Goal: Task Accomplishment & Management: Manage account settings

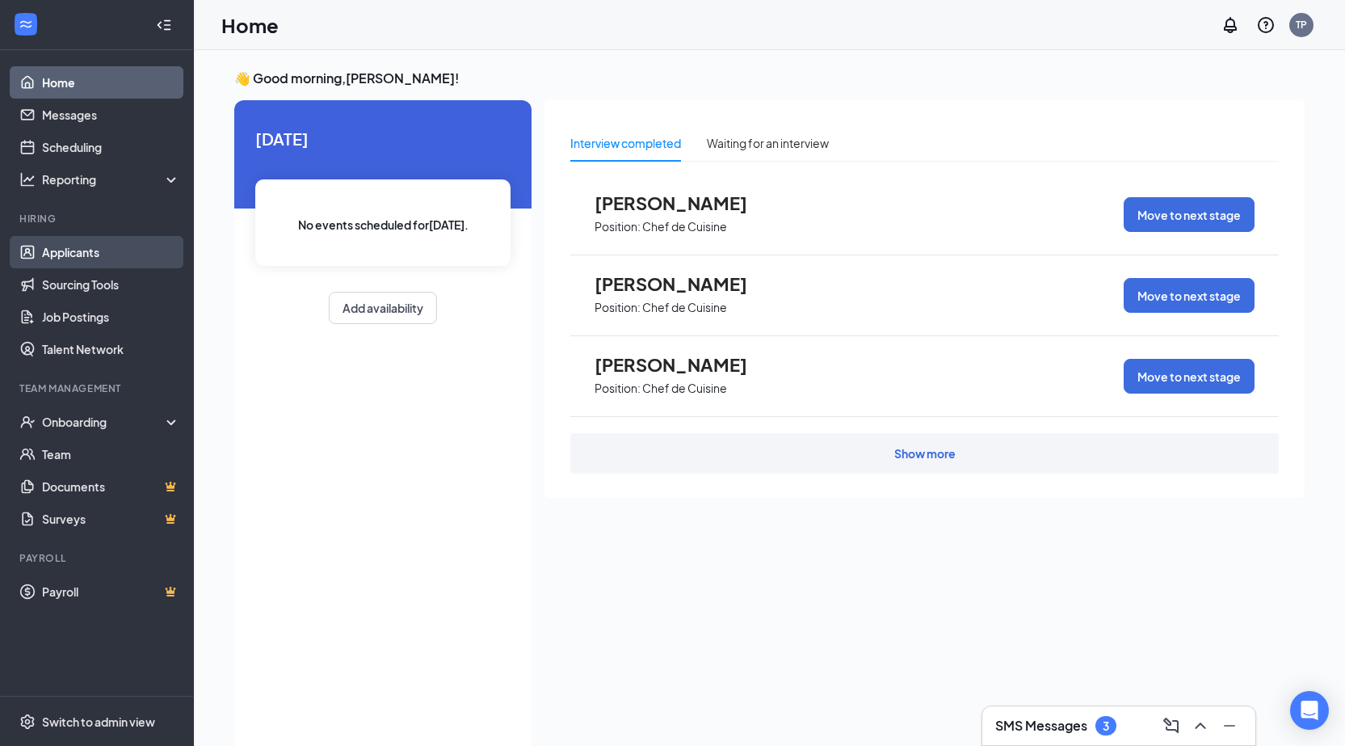
click at [72, 246] on link "Applicants" at bounding box center [111, 252] width 138 height 32
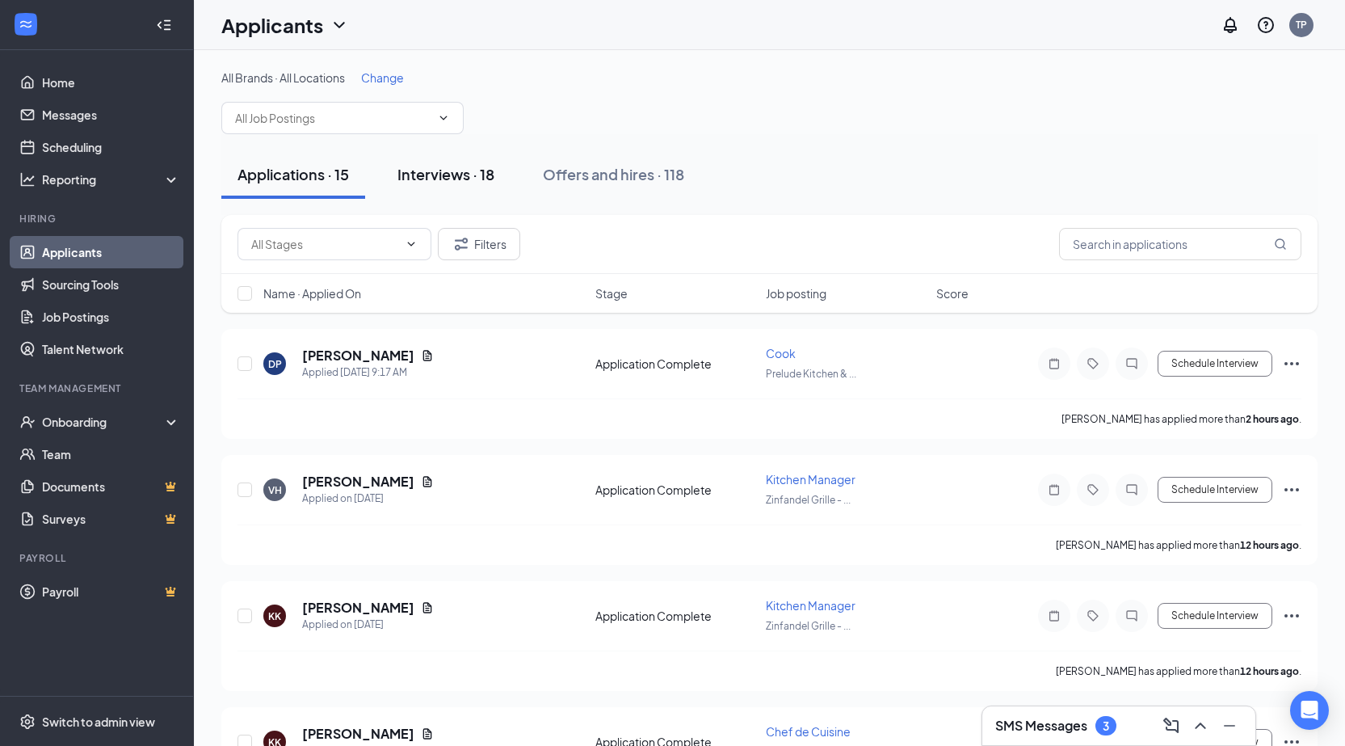
click at [461, 176] on div "Interviews · 18" at bounding box center [446, 174] width 97 height 20
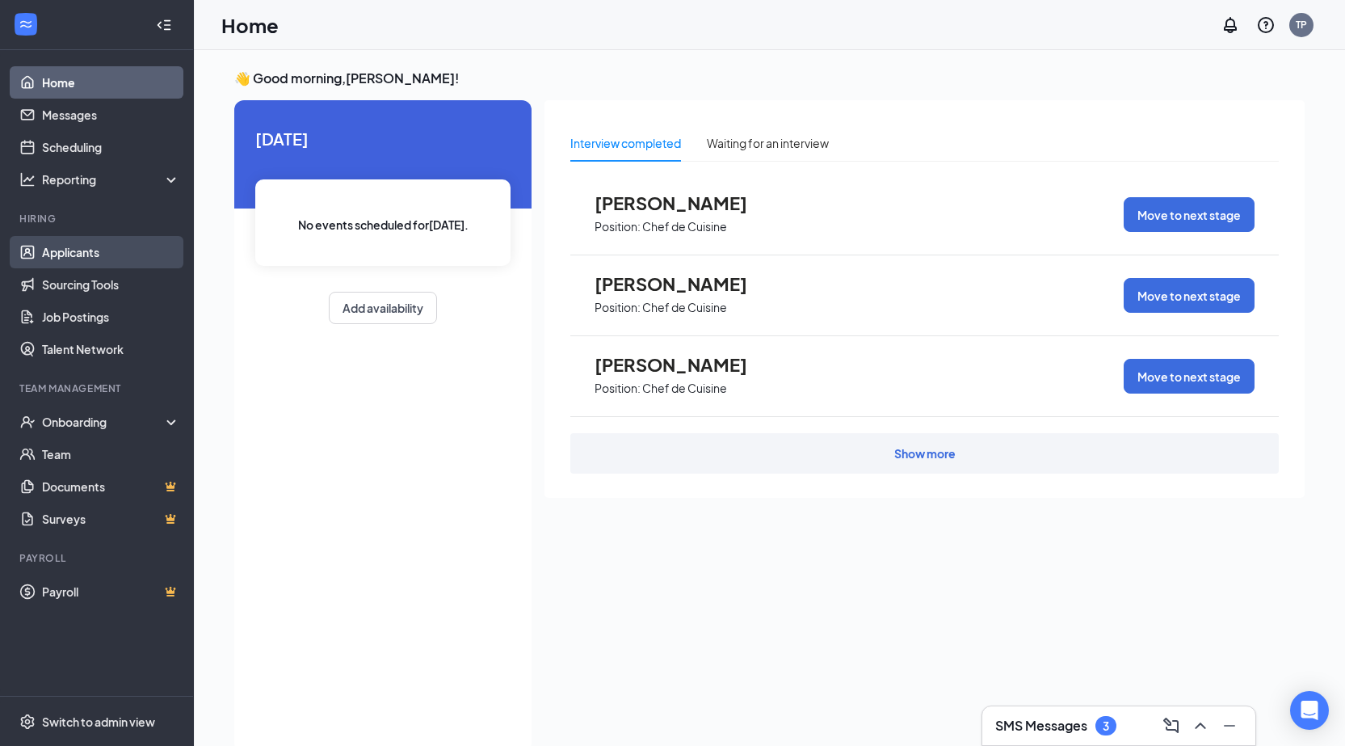
click at [76, 251] on link "Applicants" at bounding box center [111, 252] width 138 height 32
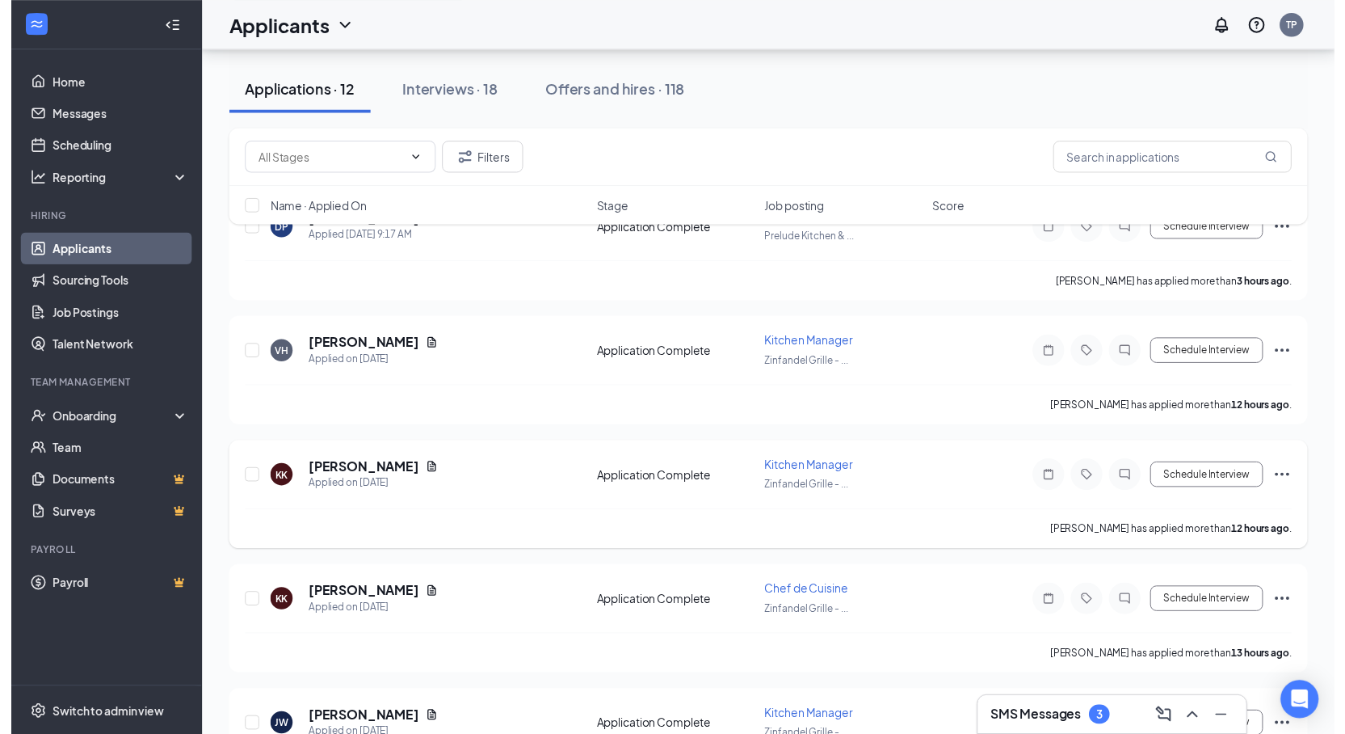
scroll to position [242, 0]
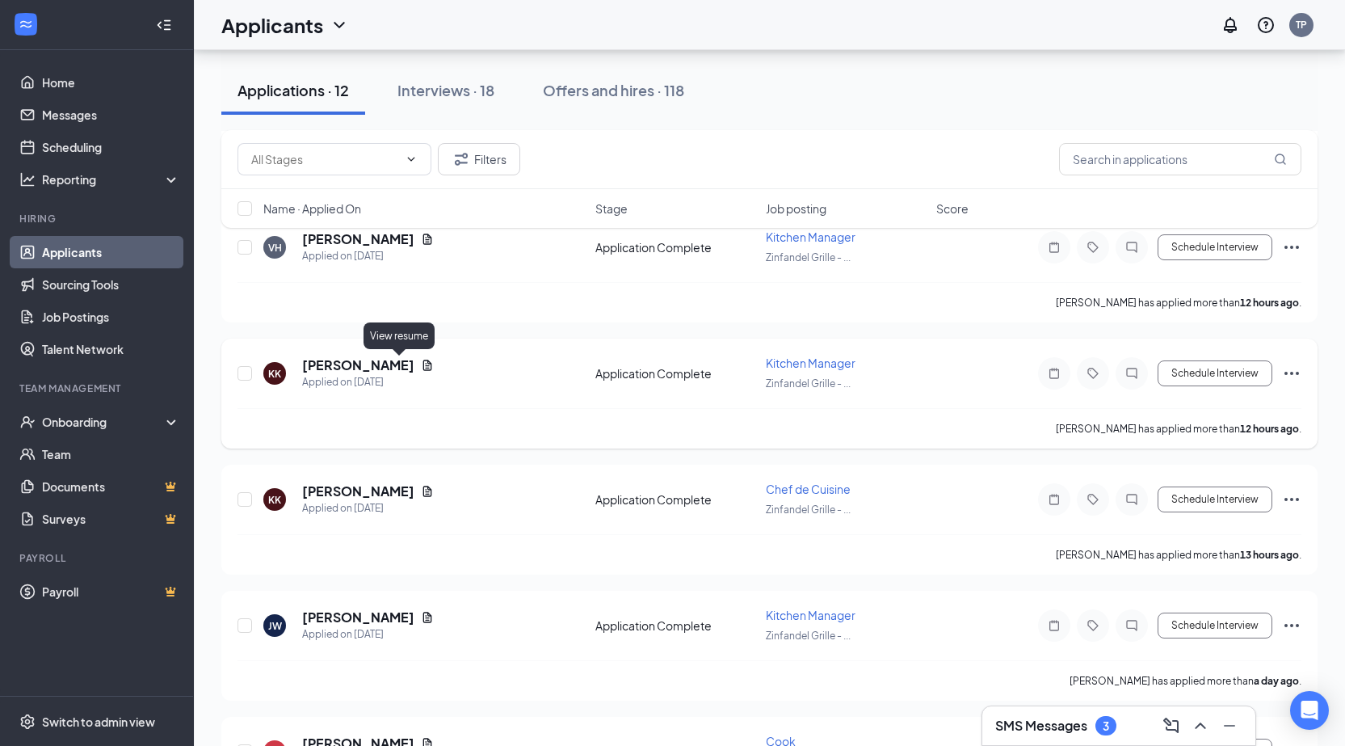
click at [423, 366] on icon "Document" at bounding box center [427, 365] width 9 height 11
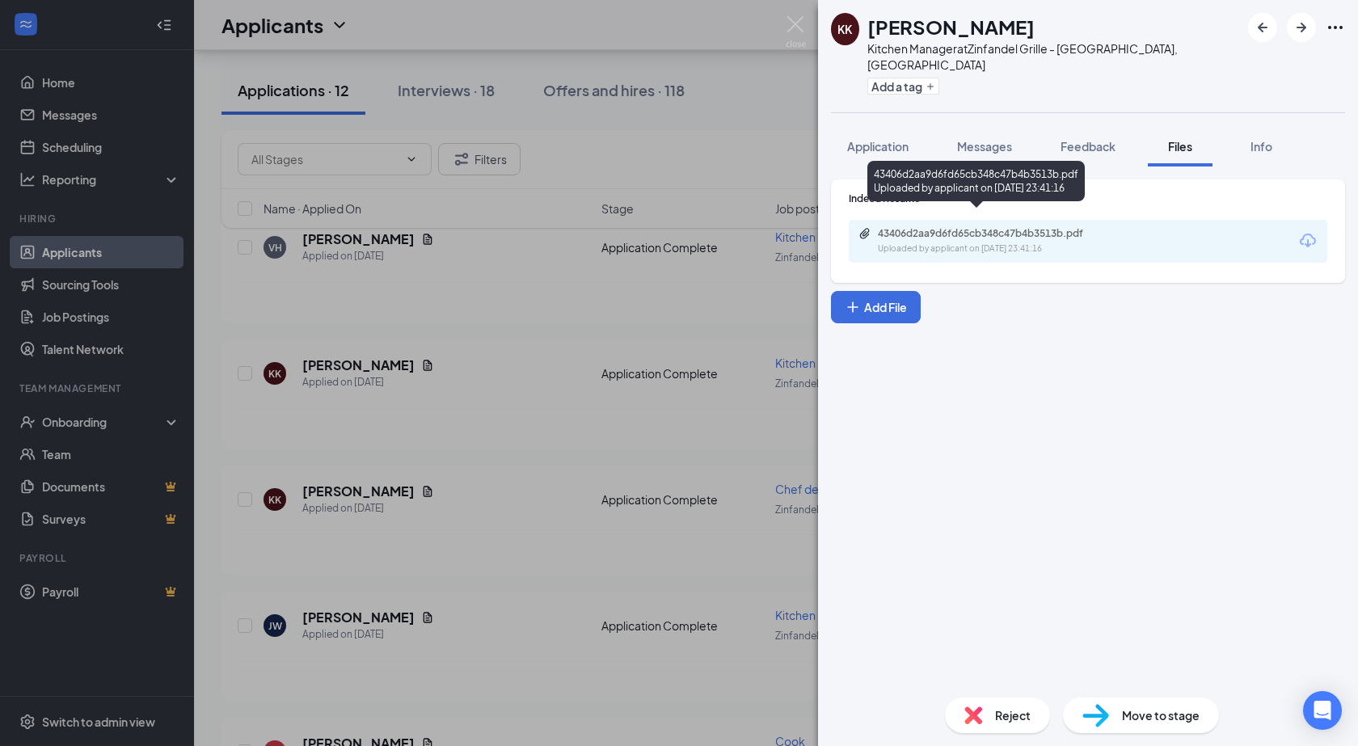
click at [1008, 227] on div "43406d2aa9d6fd65cb348c47b4b3513b.pdf" at bounding box center [991, 233] width 226 height 13
click at [791, 21] on img at bounding box center [795, 32] width 20 height 32
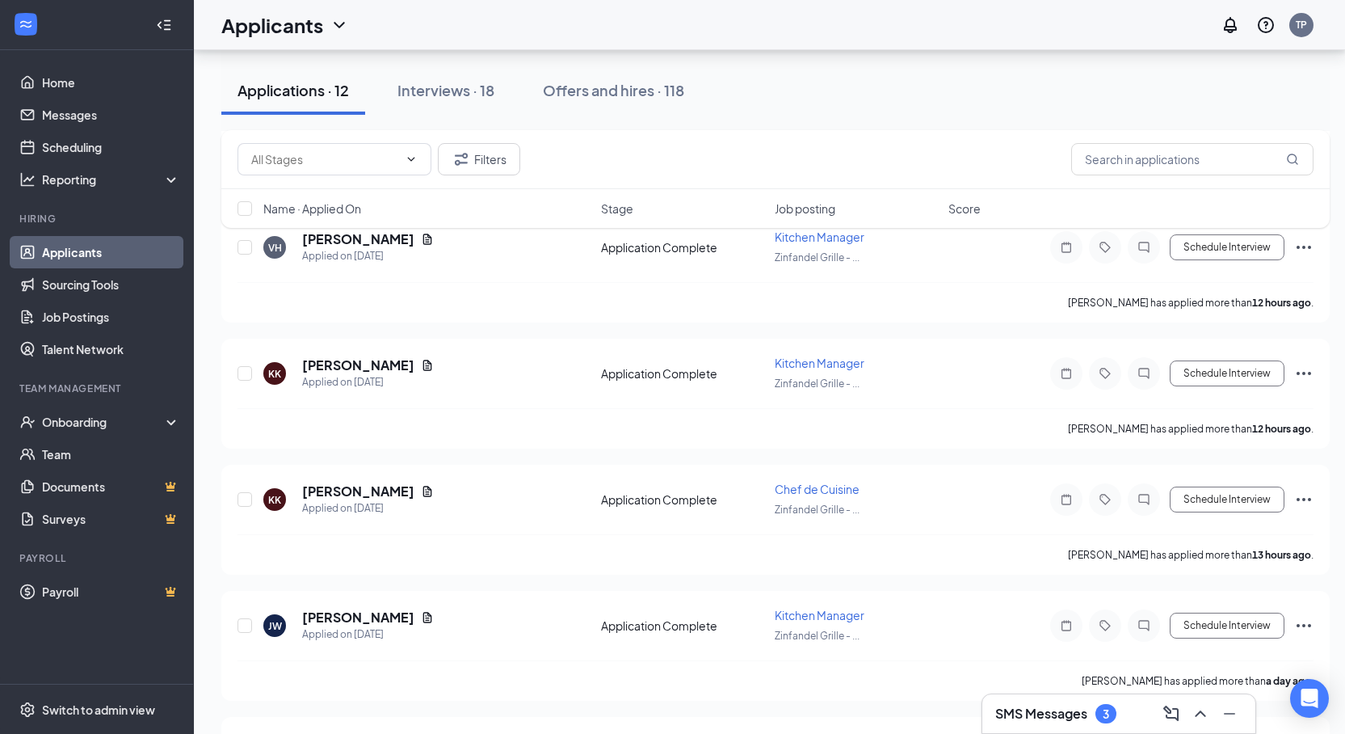
click at [421, 238] on div "Filters Name · Applied On Stage Job posting Score" at bounding box center [775, 187] width 1109 height 114
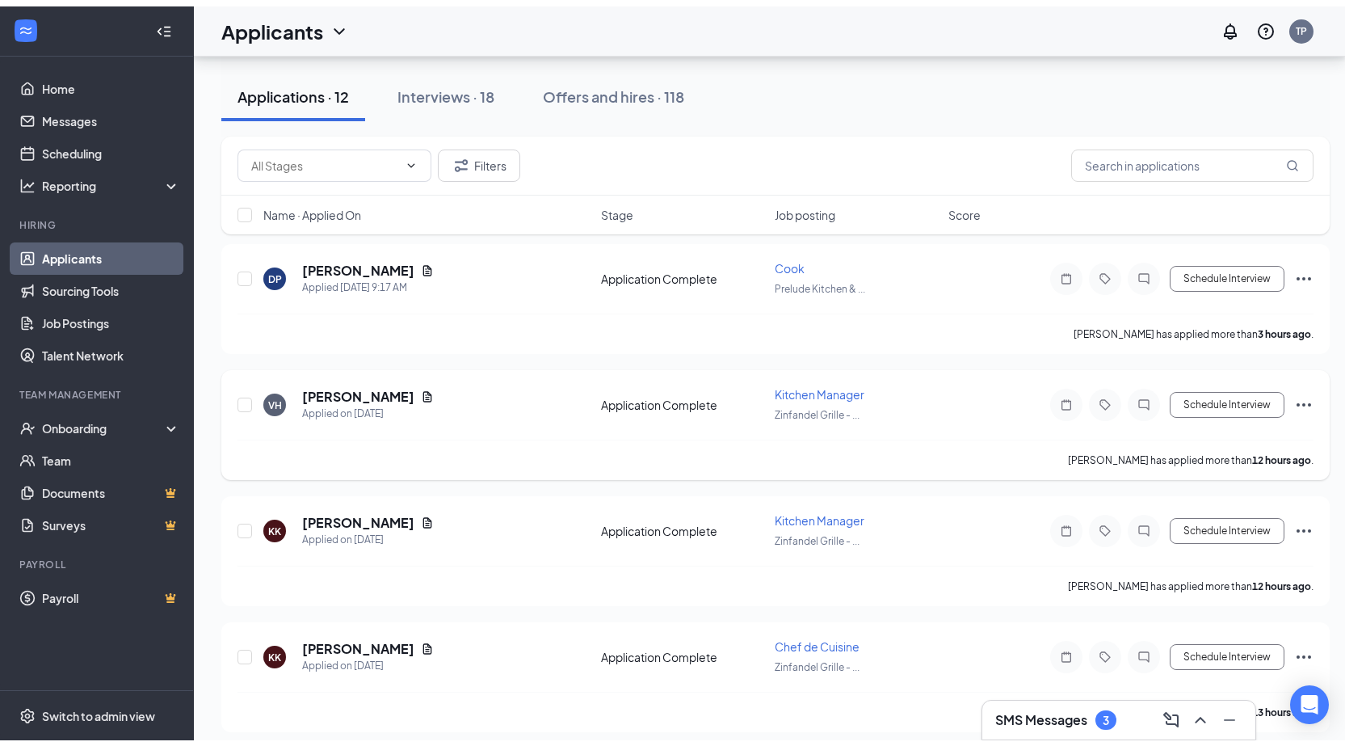
scroll to position [81, 0]
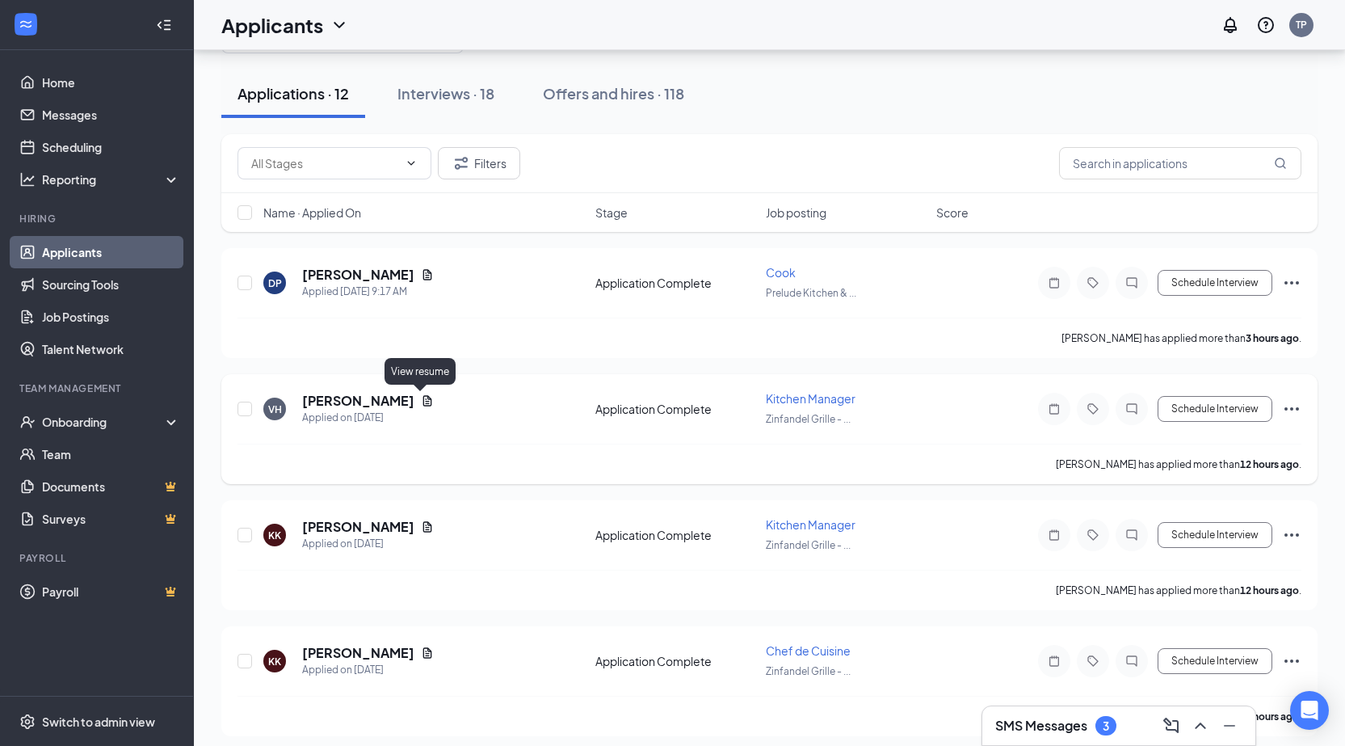
click at [422, 400] on icon "Document" at bounding box center [427, 400] width 13 height 13
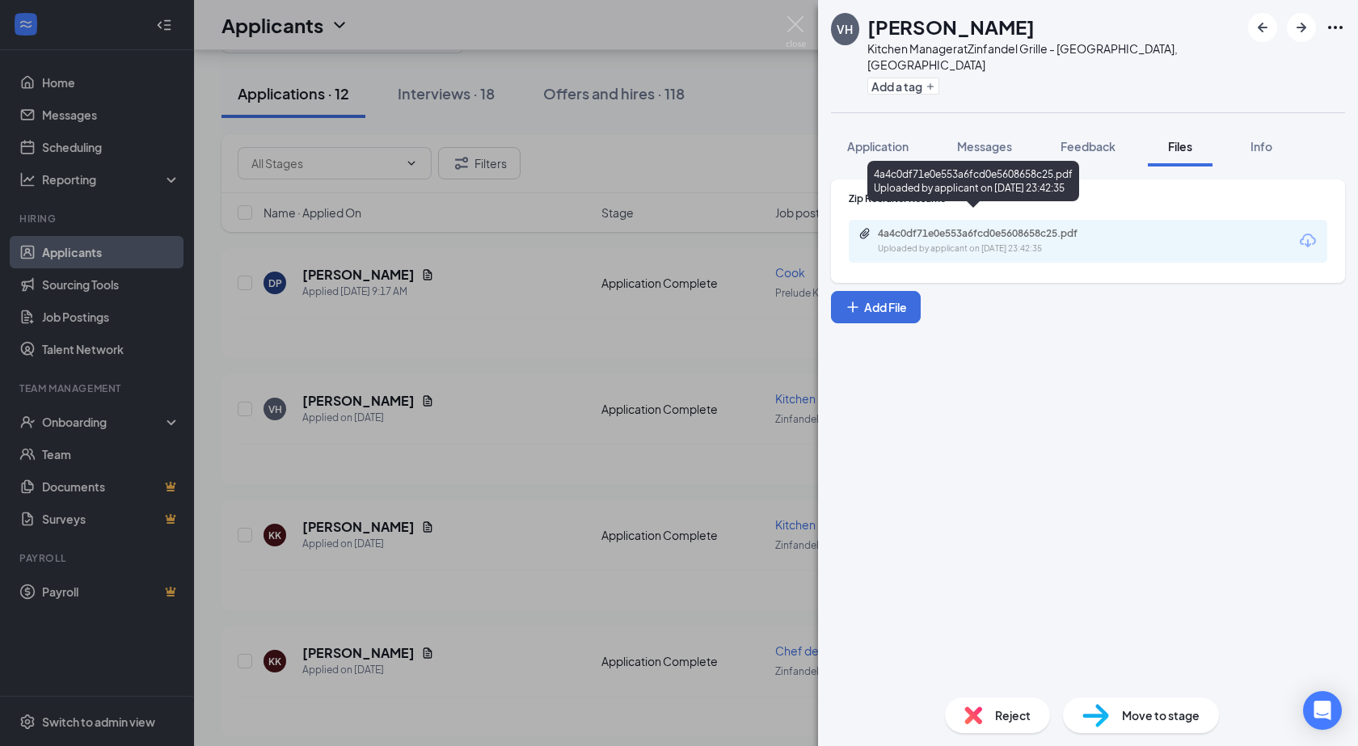
click at [904, 242] on div "Uploaded by applicant on [DATE] 23:42:35" at bounding box center [999, 248] width 242 height 13
click at [796, 30] on img at bounding box center [795, 32] width 20 height 32
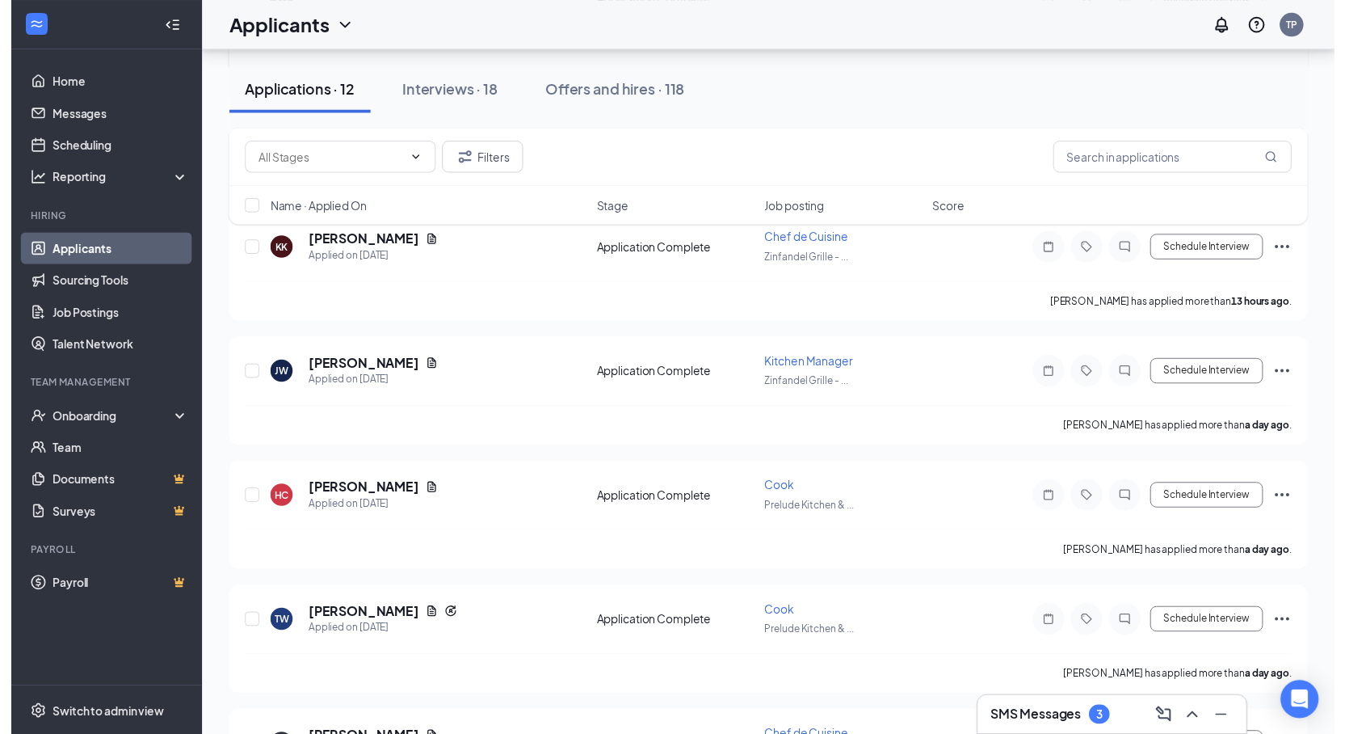
scroll to position [566, 0]
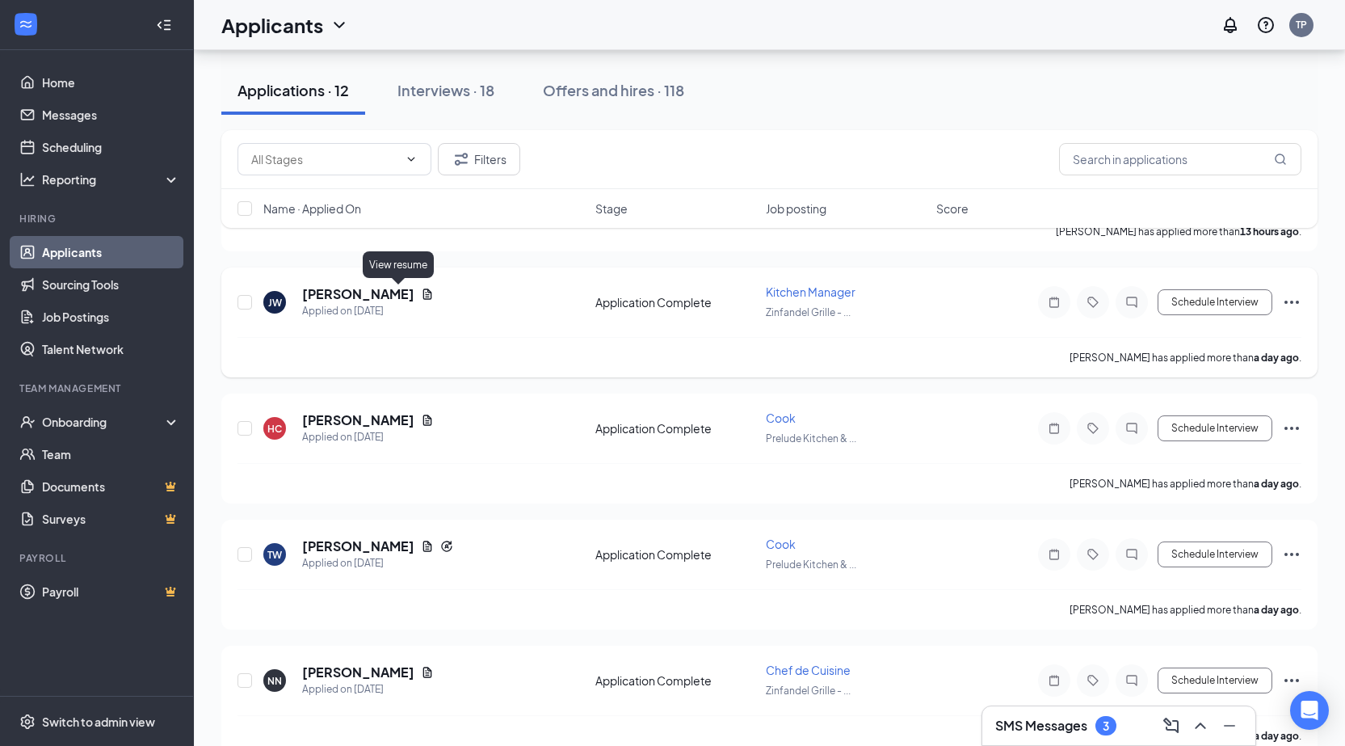
click at [423, 295] on icon "Document" at bounding box center [427, 293] width 9 height 11
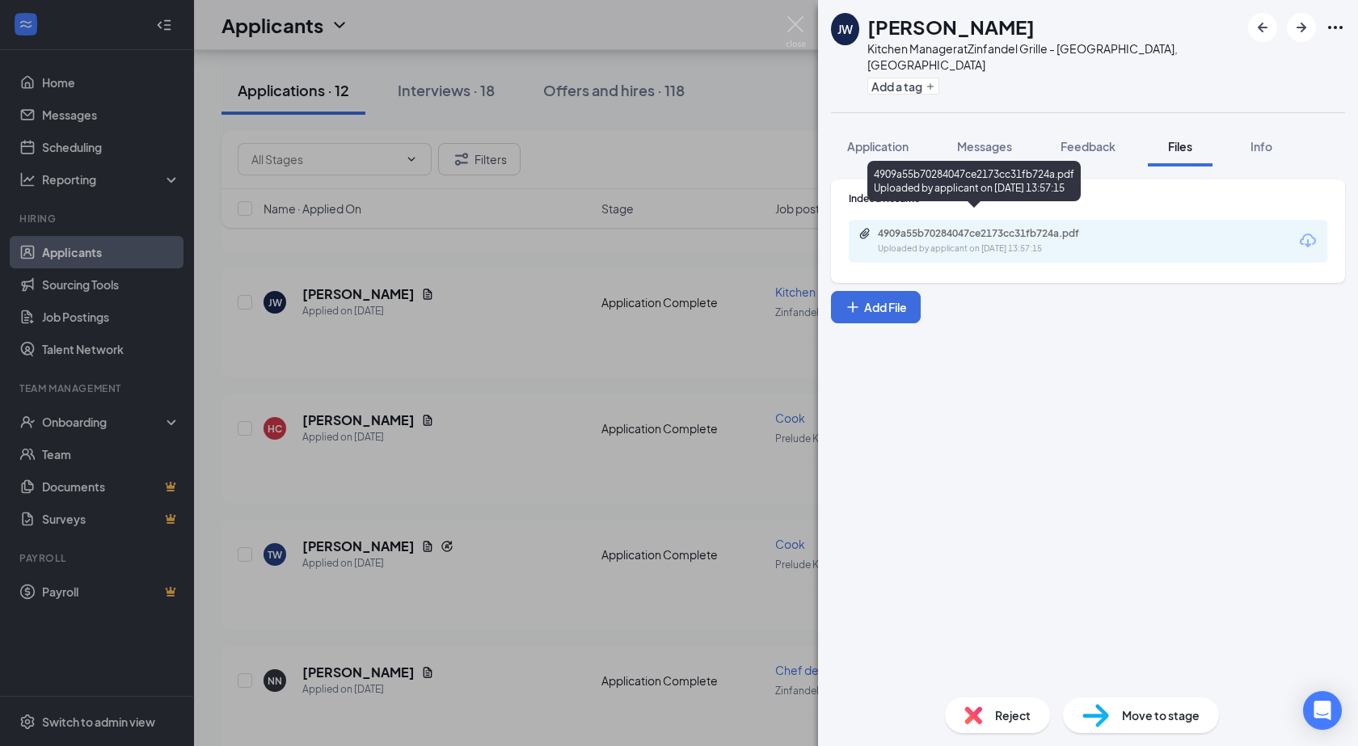
click at [887, 227] on div "4909a55b70284047ce2173cc31fb724a.pdf" at bounding box center [991, 233] width 226 height 13
click at [558, 452] on div "[PERSON_NAME] [PERSON_NAME] Kitchen Manager at Zinfandel Grille - [GEOGRAPHIC_D…" at bounding box center [679, 373] width 1358 height 746
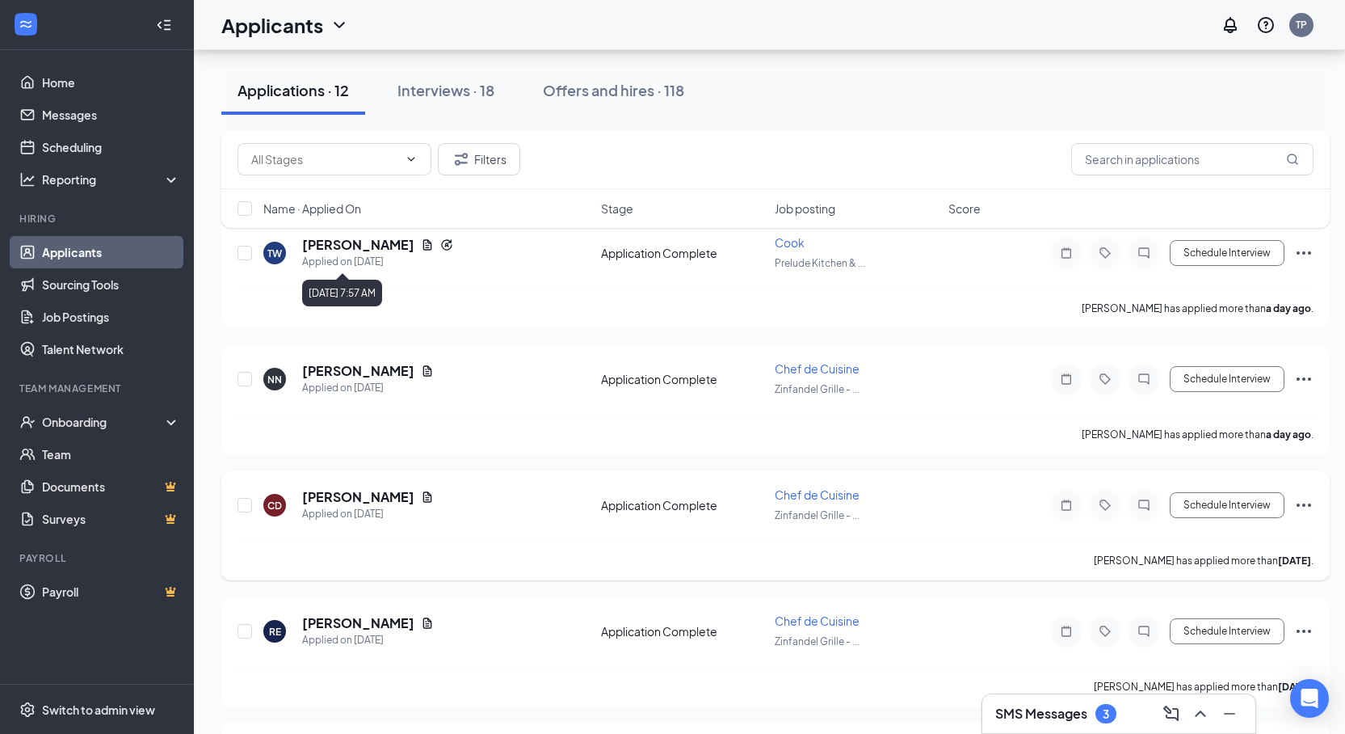
scroll to position [869, 0]
click at [421, 369] on icon "Document" at bounding box center [427, 369] width 13 height 13
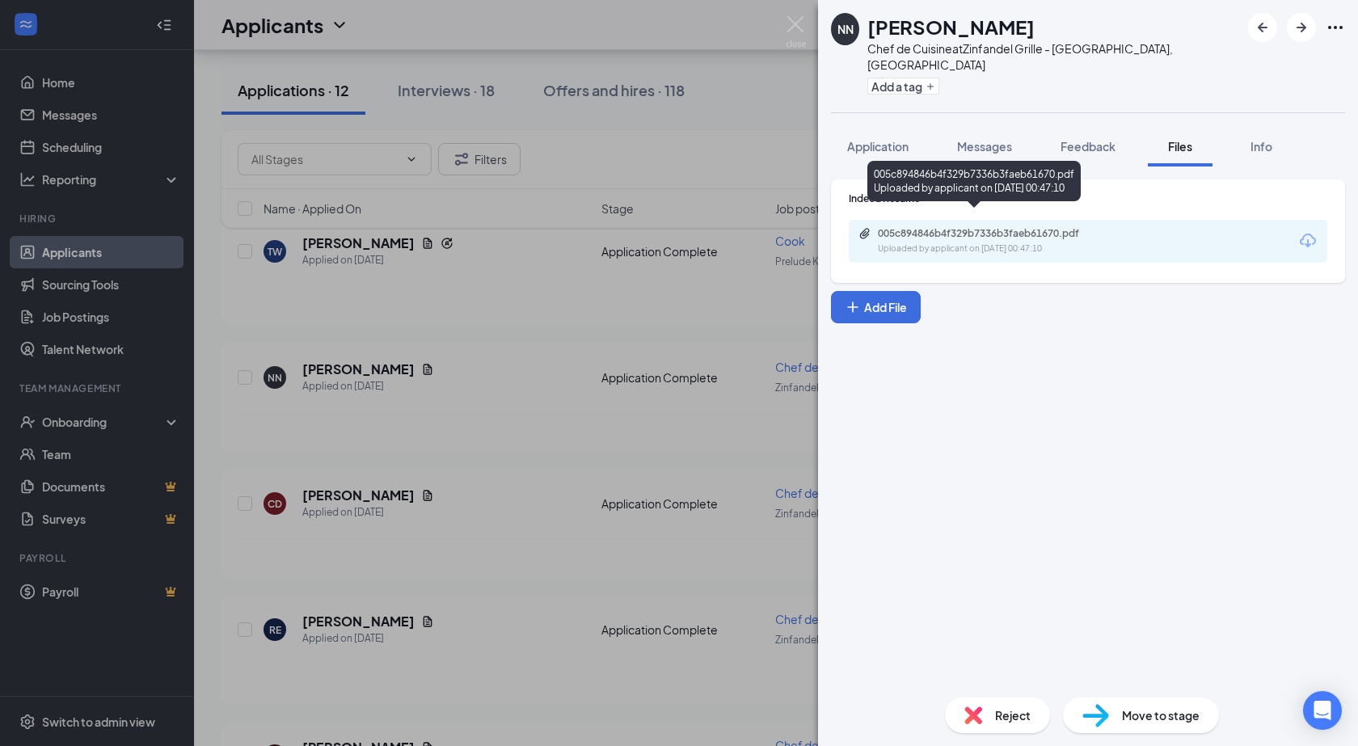
click at [905, 242] on div "Uploaded by applicant on [DATE] 00:47:10" at bounding box center [999, 248] width 242 height 13
click at [520, 431] on div "NN [PERSON_NAME] Chef de Cuisine at Zinfandel Grille - [GEOGRAPHIC_DATA], [GEOG…" at bounding box center [679, 373] width 1358 height 746
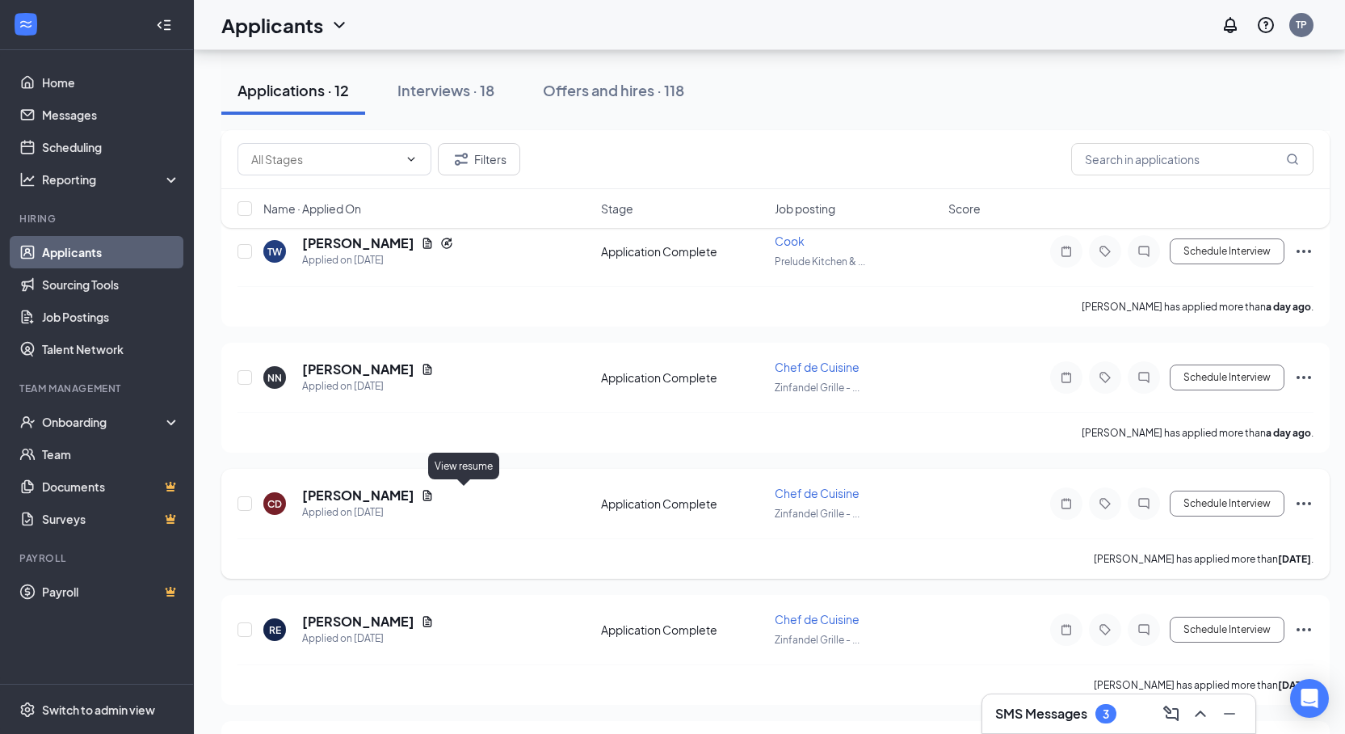
click at [434, 497] on icon "Document" at bounding box center [427, 495] width 13 height 13
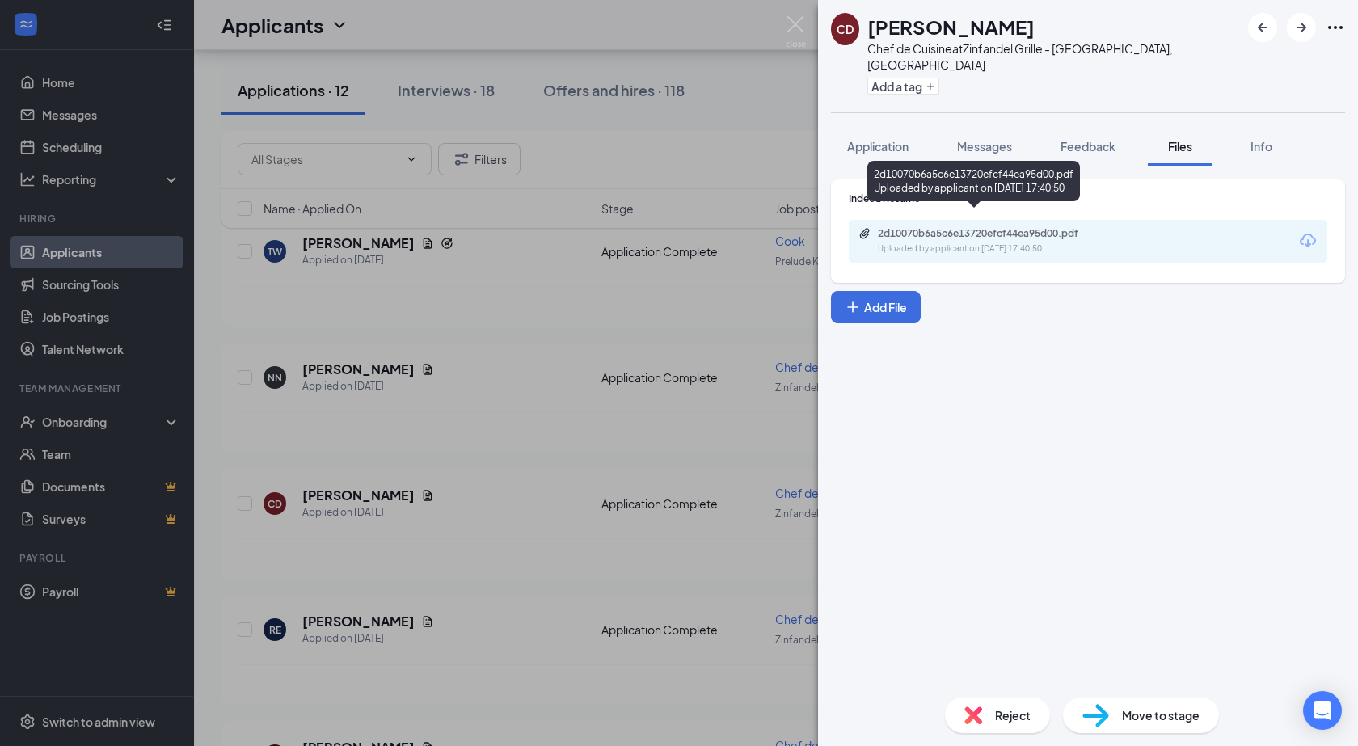
click at [905, 227] on div "2d10070b6a5c6e13720efcf44ea95d00.pdf" at bounding box center [991, 233] width 226 height 13
click at [488, 561] on div "CD [PERSON_NAME] Chef de Cuisine at Zinfandel Grille - [GEOGRAPHIC_DATA], [GEOG…" at bounding box center [679, 373] width 1358 height 746
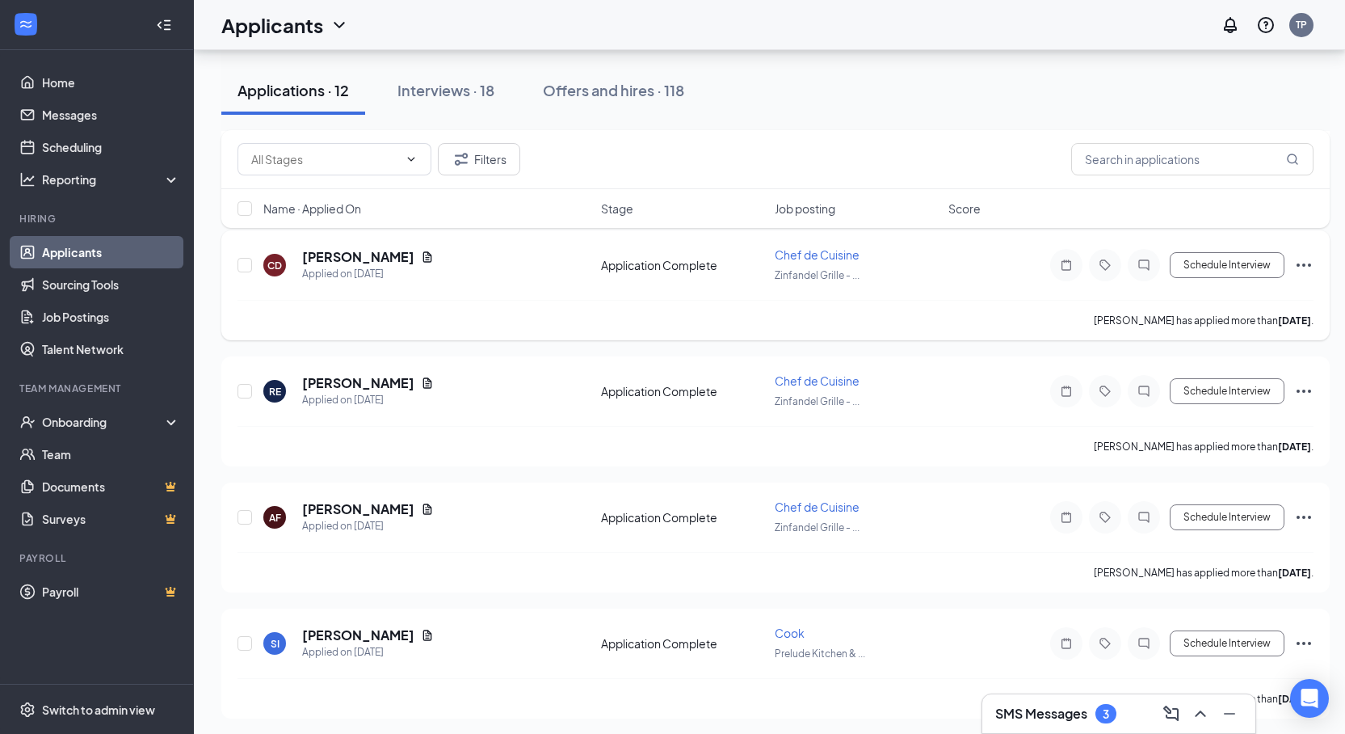
scroll to position [1111, 0]
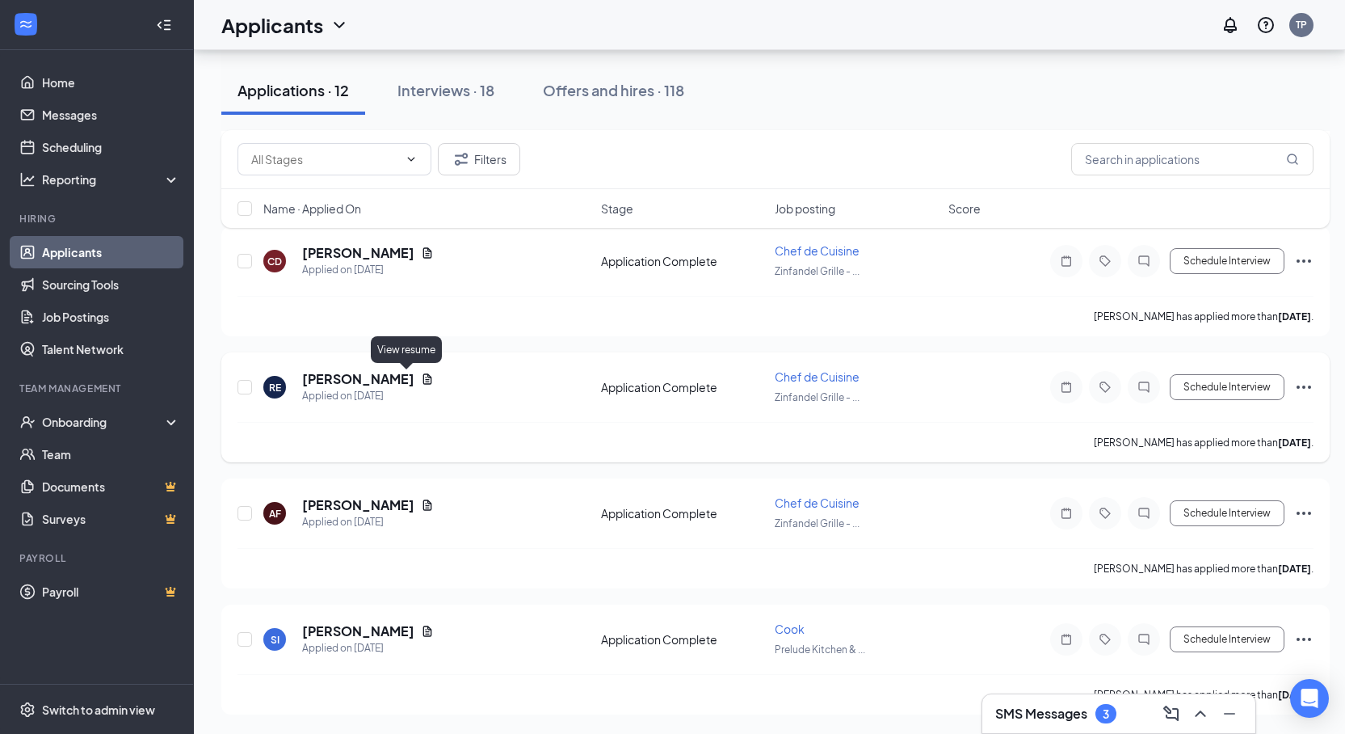
click at [421, 376] on icon "Document" at bounding box center [427, 379] width 13 height 13
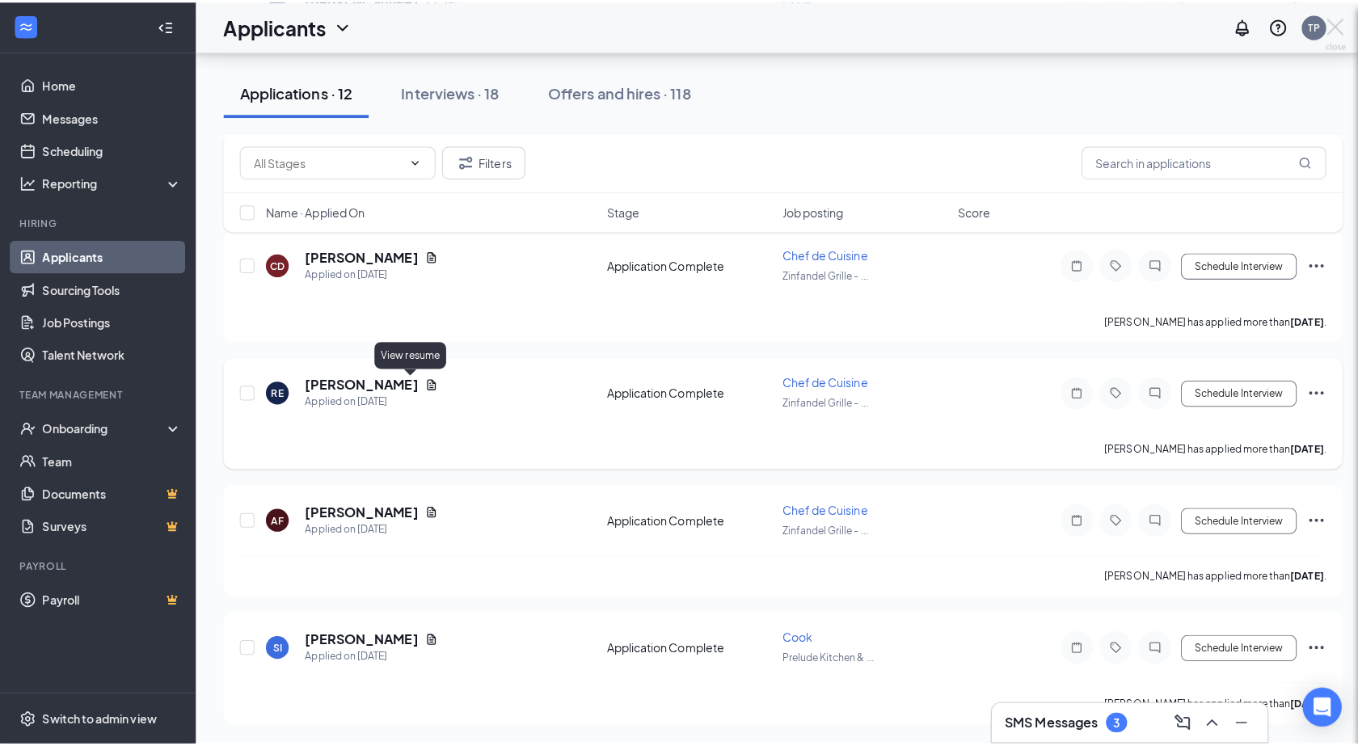
scroll to position [1099, 0]
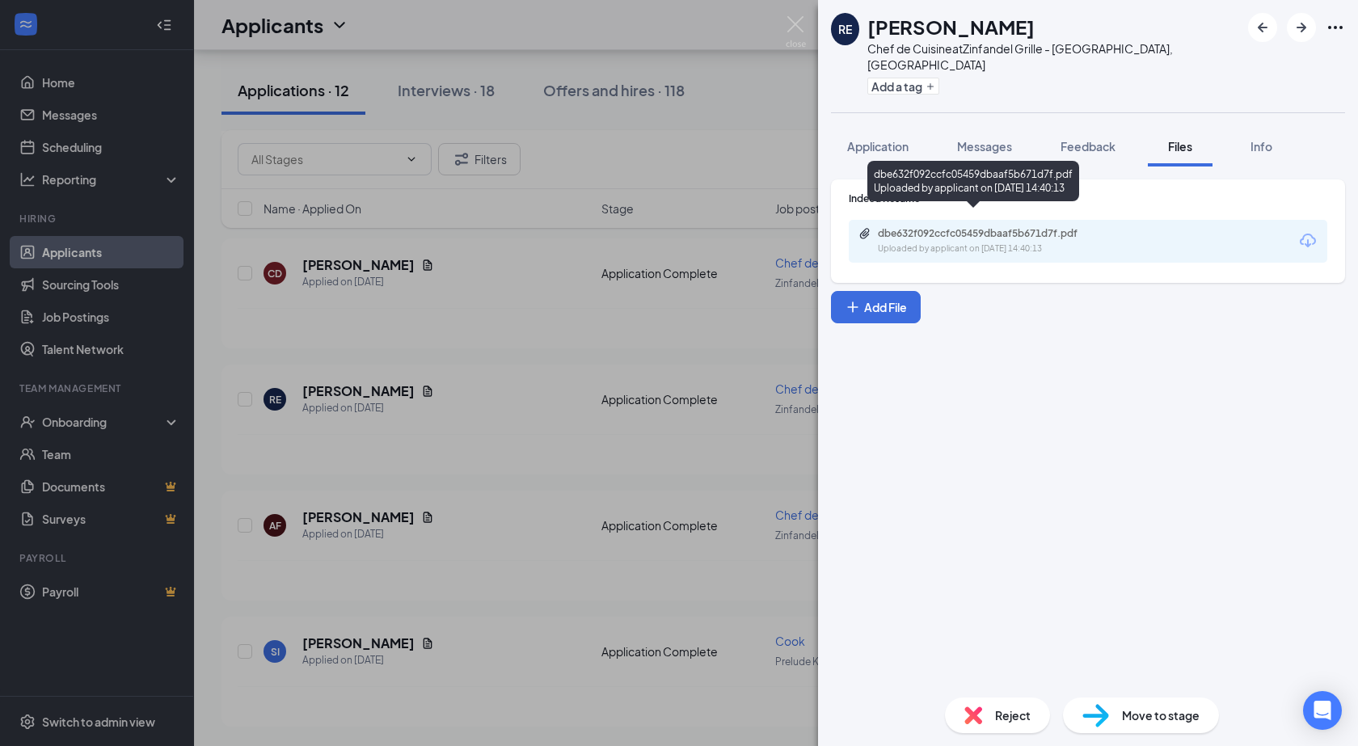
click at [936, 242] on div "Uploaded by applicant on [DATE] 14:40:13" at bounding box center [999, 248] width 242 height 13
click at [503, 552] on div "RE [PERSON_NAME] Chef de Cuisine at Zinfandel Grille - [GEOGRAPHIC_DATA], [GEOG…" at bounding box center [679, 373] width 1358 height 746
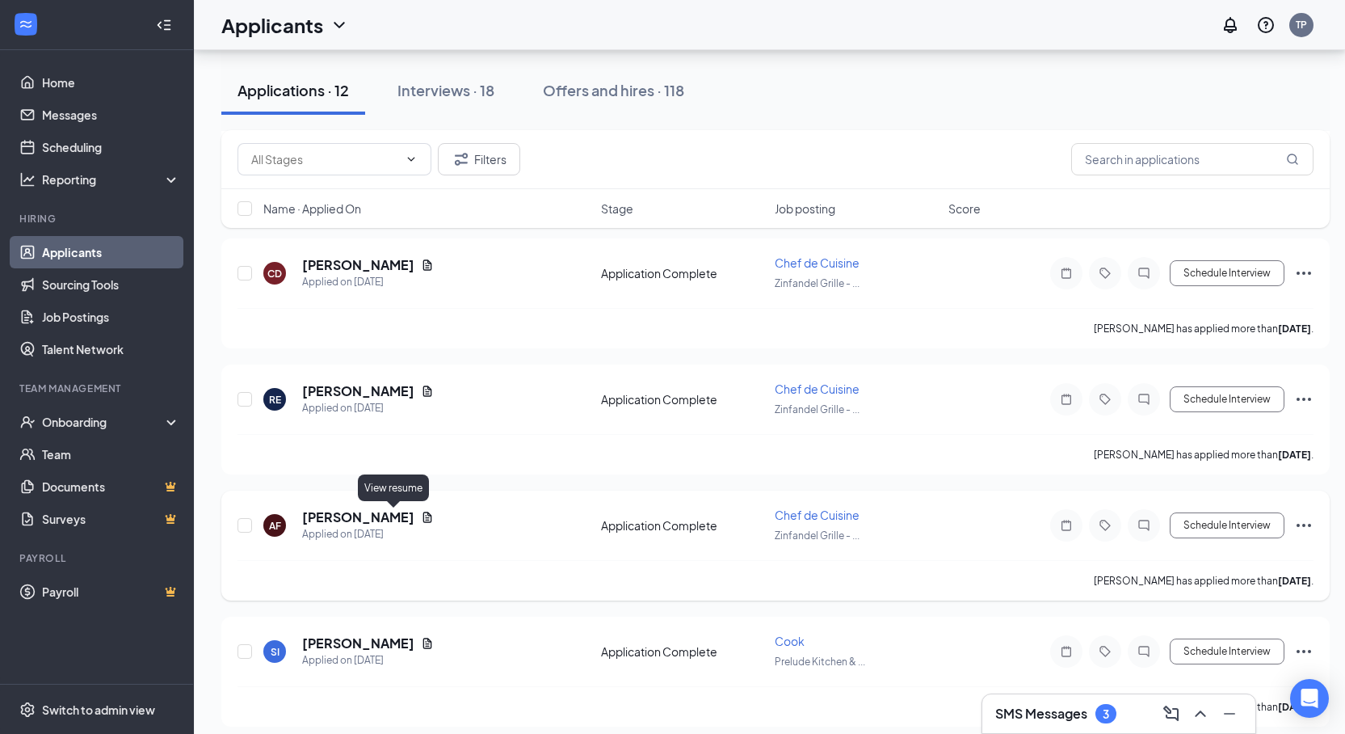
click at [423, 517] on icon "Document" at bounding box center [427, 517] width 9 height 11
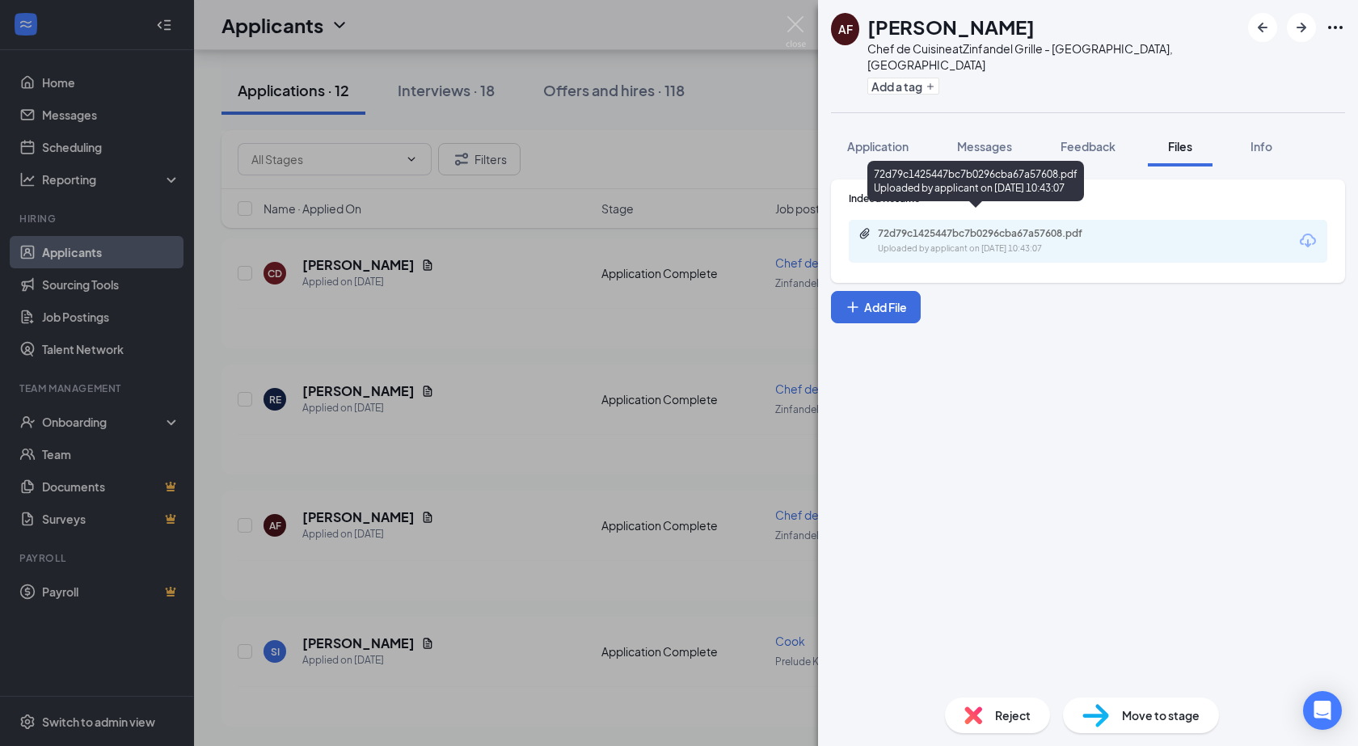
click at [927, 227] on div "72d79c1425447bc7b0296cba67a57608.pdf" at bounding box center [991, 233] width 226 height 13
